Goal: Information Seeking & Learning: Learn about a topic

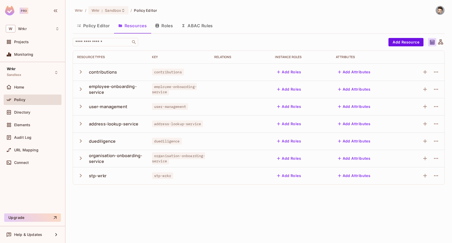
click at [80, 140] on icon "button" at bounding box center [80, 140] width 7 height 7
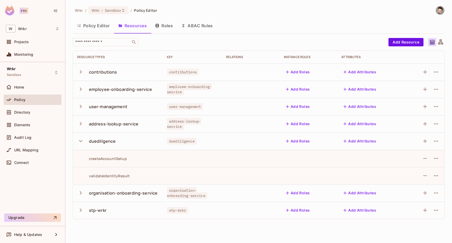
click at [111, 159] on div "createAccountSetup" at bounding box center [102, 158] width 50 height 5
click at [164, 21] on button "Roles" at bounding box center [164, 25] width 26 height 13
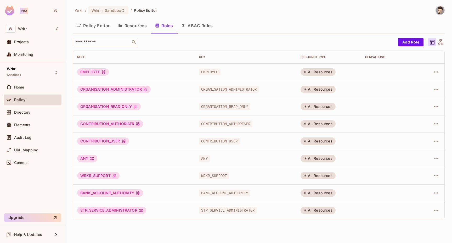
click at [195, 26] on button "ABAC Rules" at bounding box center [197, 25] width 40 height 13
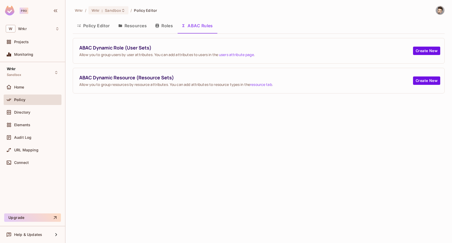
click at [168, 24] on button "Roles" at bounding box center [164, 25] width 26 height 13
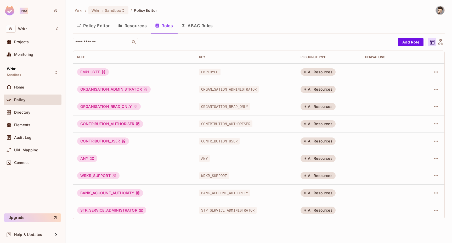
click at [192, 26] on button "ABAC Rules" at bounding box center [197, 25] width 40 height 13
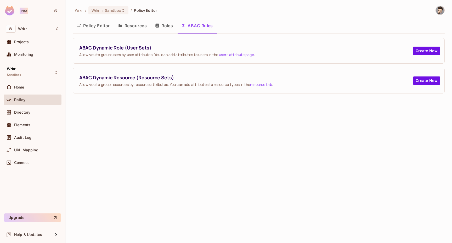
click at [95, 25] on button "Policy Editor" at bounding box center [93, 25] width 41 height 13
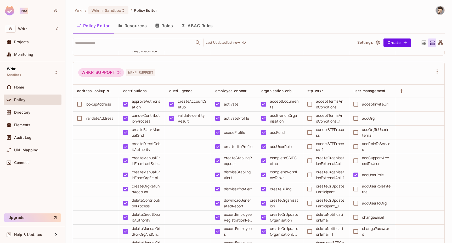
scroll to position [9714, 0]
click at [29, 112] on span "Directory" at bounding box center [22, 112] width 16 height 4
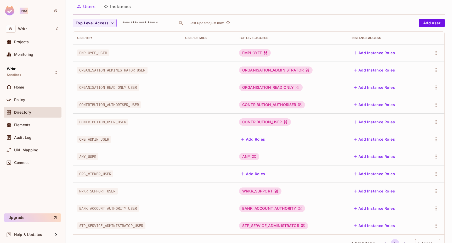
scroll to position [54, 0]
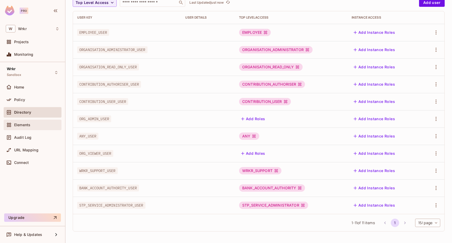
click at [33, 122] on div "Elements" at bounding box center [33, 125] width 54 height 6
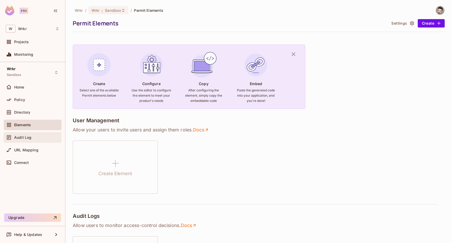
click at [32, 140] on div "Audit Log" at bounding box center [33, 137] width 54 height 6
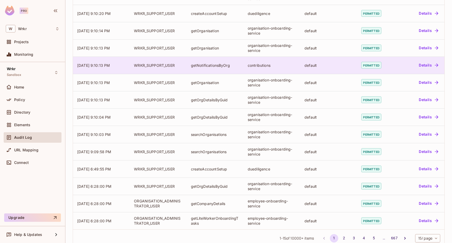
scroll to position [102, 0]
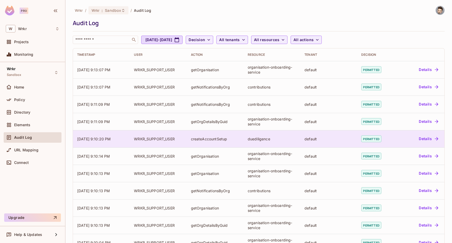
click at [432, 137] on button "Details" at bounding box center [429, 139] width 24 height 8
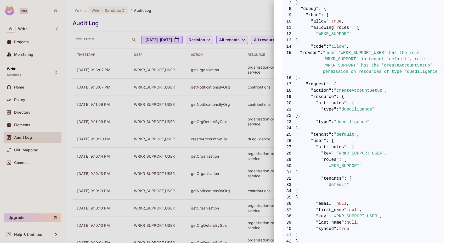
scroll to position [175, 0]
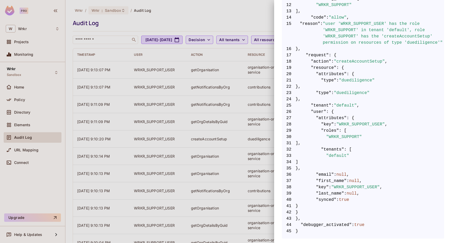
click at [266, 103] on div at bounding box center [226, 121] width 452 height 243
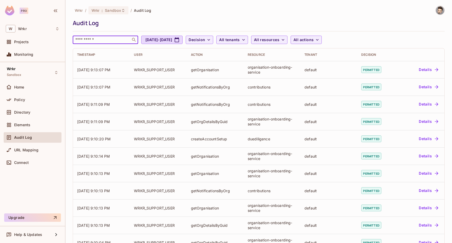
click at [116, 42] on input "text" at bounding box center [101, 39] width 55 height 5
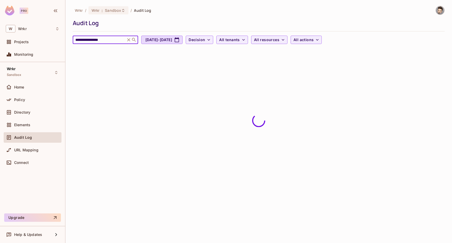
type input "**********"
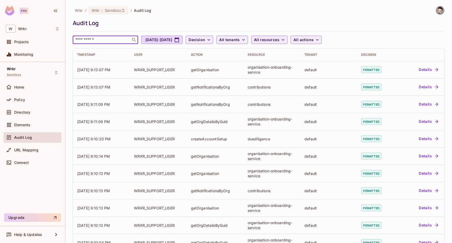
click at [286, 41] on icon "button" at bounding box center [283, 39] width 5 height 5
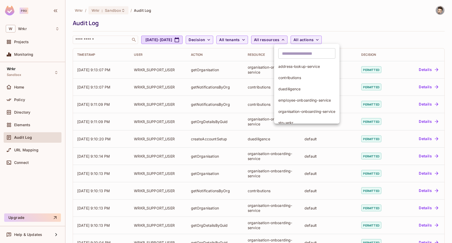
click at [304, 90] on span "duediligence" at bounding box center [307, 88] width 57 height 5
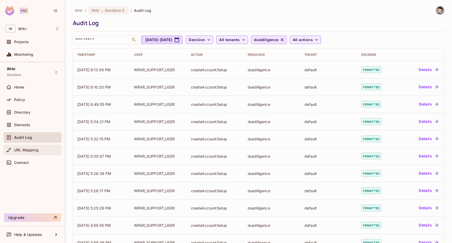
click at [42, 148] on div "URL Mapping" at bounding box center [36, 150] width 45 height 4
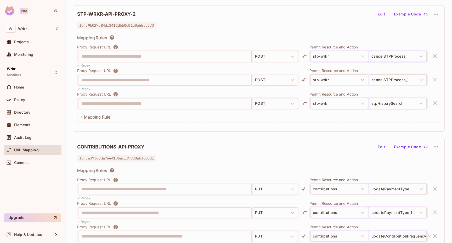
scroll to position [614, 0]
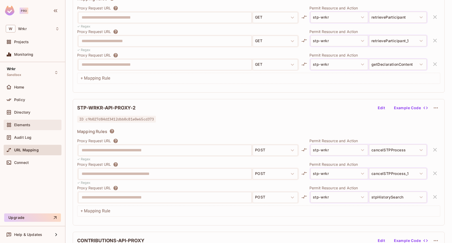
click at [36, 125] on div "Elements" at bounding box center [36, 125] width 45 height 4
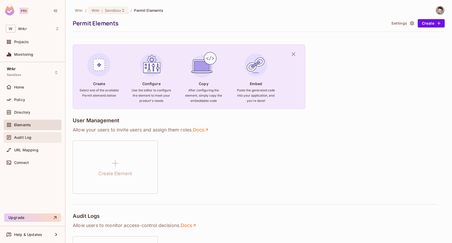
click at [29, 137] on span "Audit Log" at bounding box center [22, 137] width 17 height 4
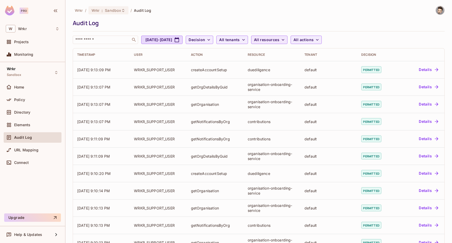
click at [280, 38] on span "All resources" at bounding box center [266, 40] width 25 height 7
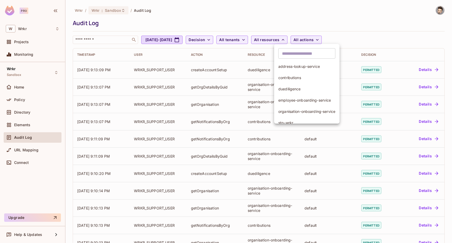
click at [289, 89] on span "duediligence" at bounding box center [307, 88] width 57 height 5
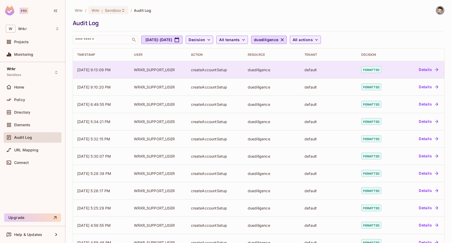
click at [434, 66] on button "Details" at bounding box center [429, 69] width 24 height 8
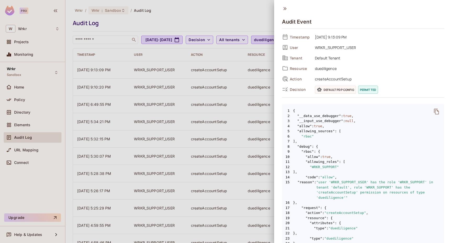
click at [247, 16] on div at bounding box center [226, 121] width 452 height 243
